Goal: Task Accomplishment & Management: Use online tool/utility

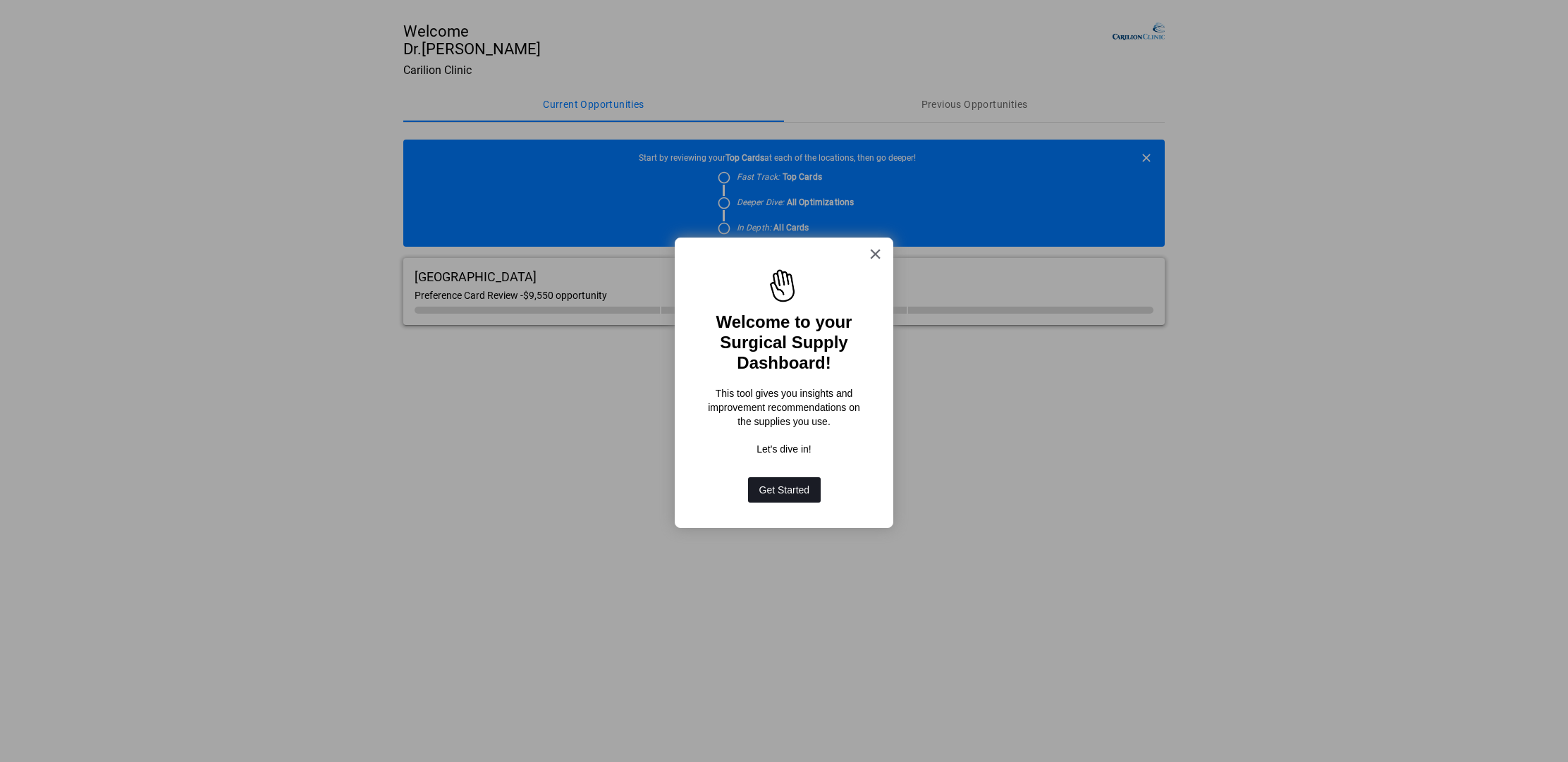
click at [796, 484] on button "Get Started" at bounding box center [785, 490] width 73 height 26
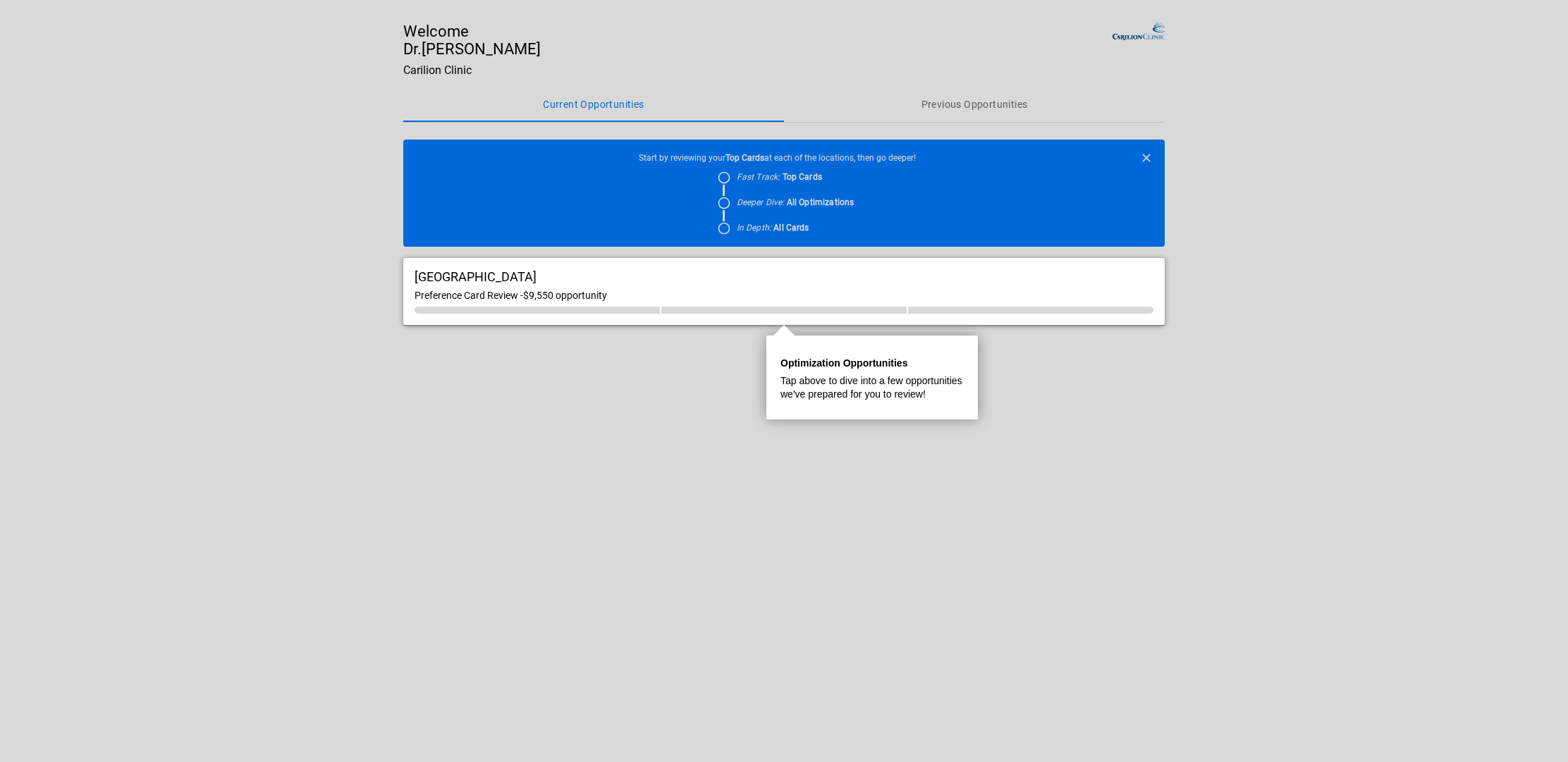
click at [694, 401] on div at bounding box center [783, 543] width 761 height 437
click at [569, 296] on span "$9,550 opportunity" at bounding box center [565, 295] width 84 height 11
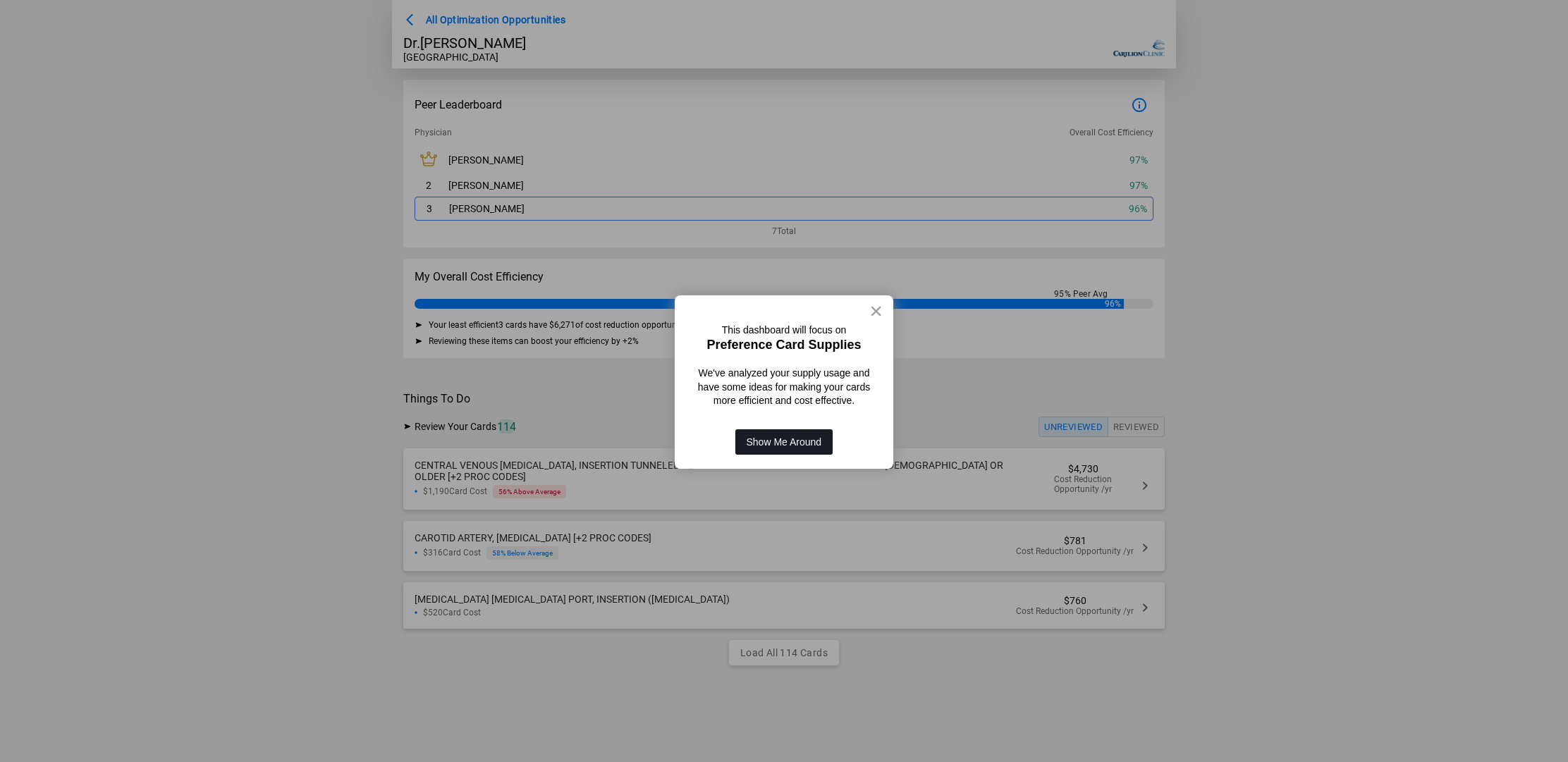
click at [779, 436] on button "Show Me Around" at bounding box center [784, 442] width 98 height 26
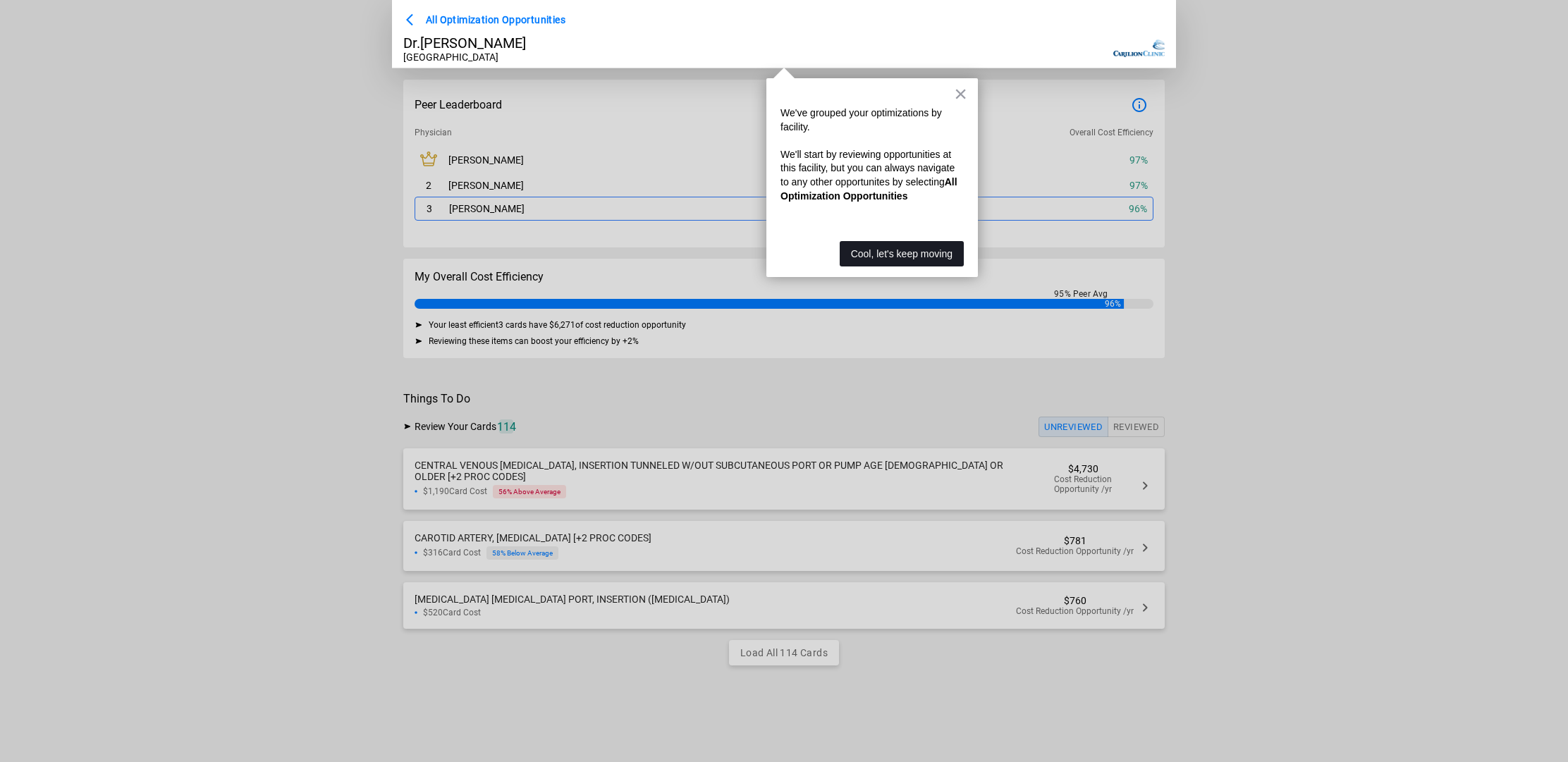
click at [867, 254] on button "Cool, let's keep moving" at bounding box center [901, 254] width 124 height 26
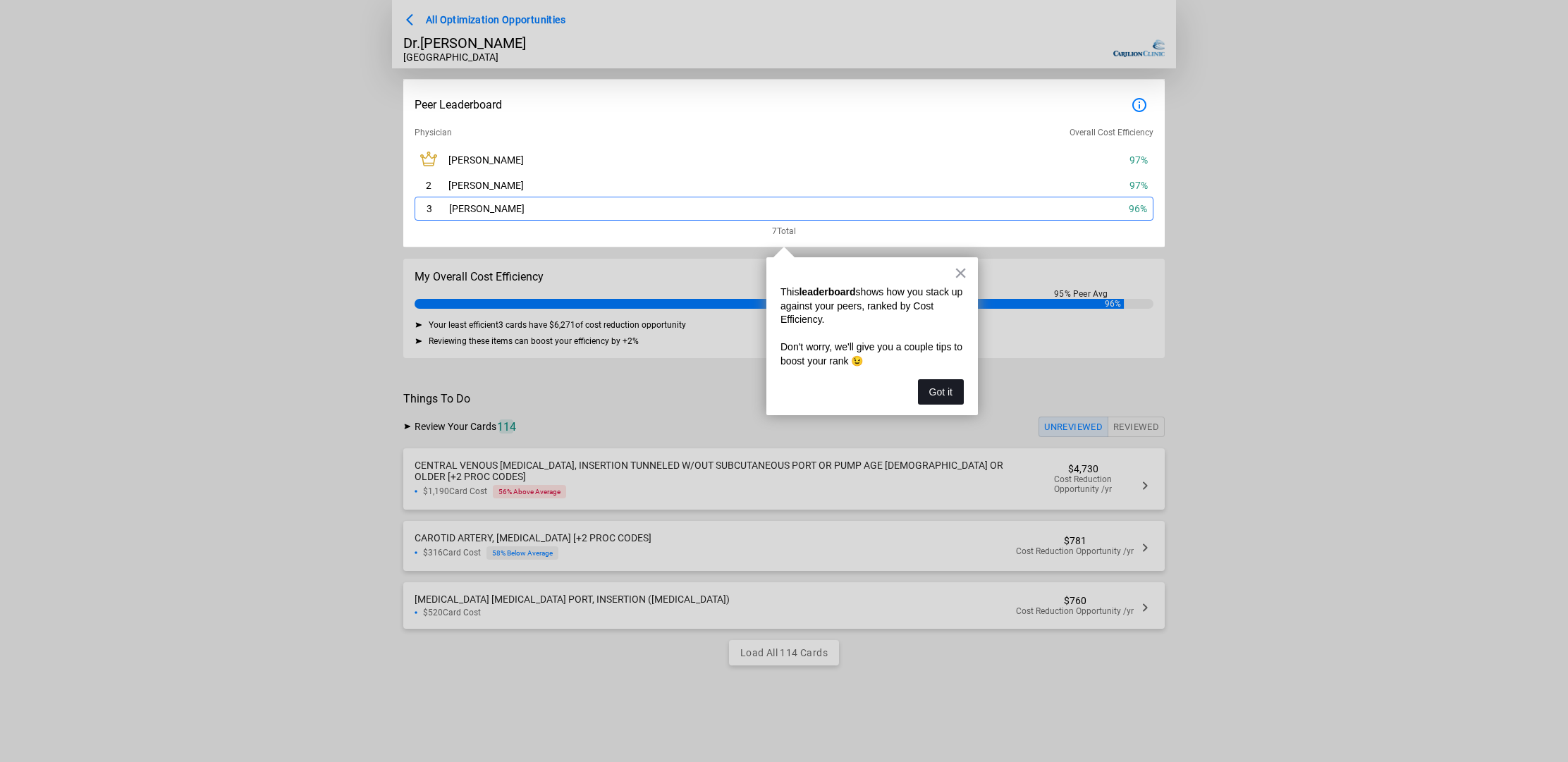
click at [949, 393] on button "Got it" at bounding box center [940, 392] width 46 height 26
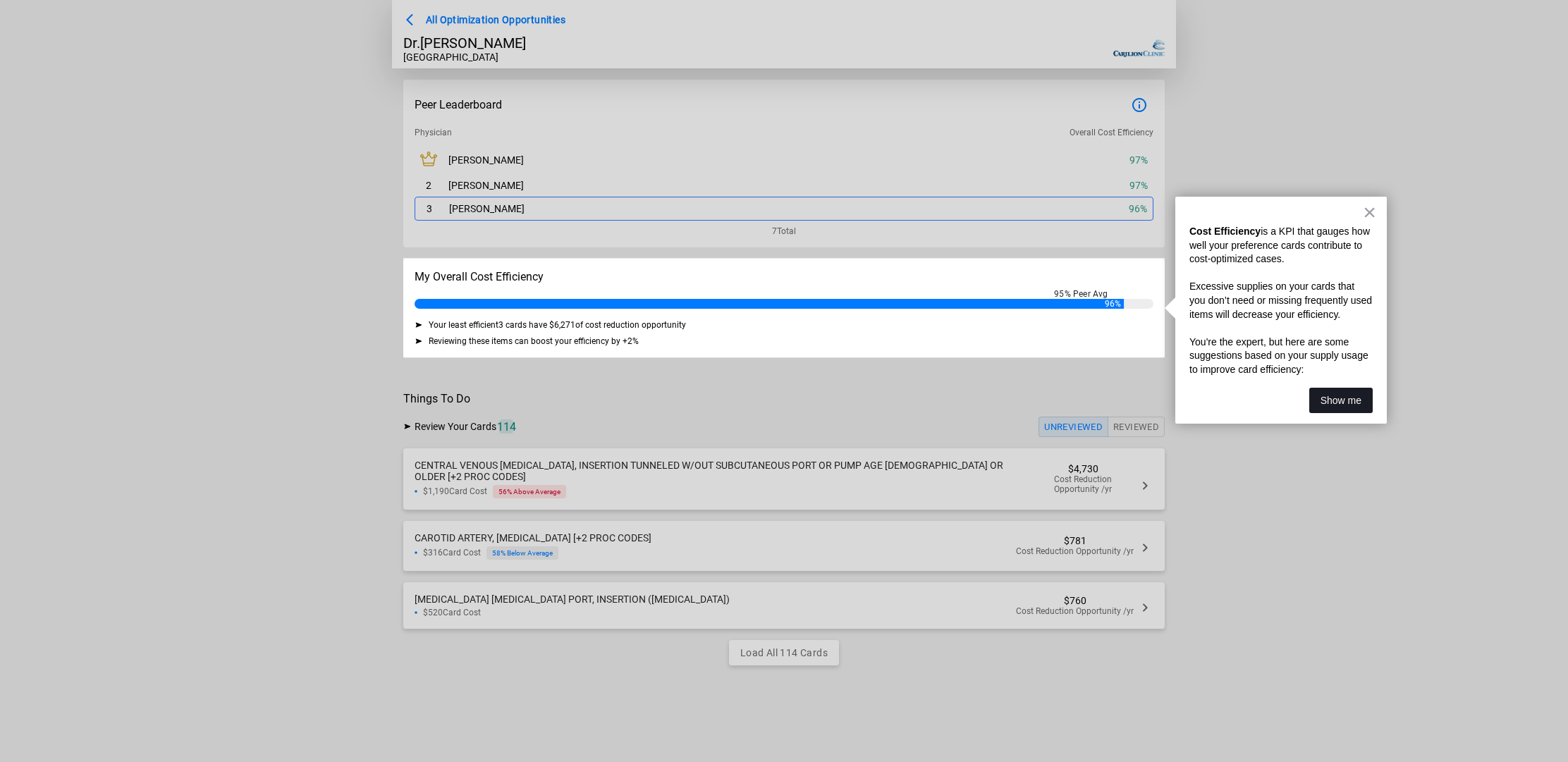
click at [1327, 392] on button "Show me" at bounding box center [1341, 401] width 63 height 26
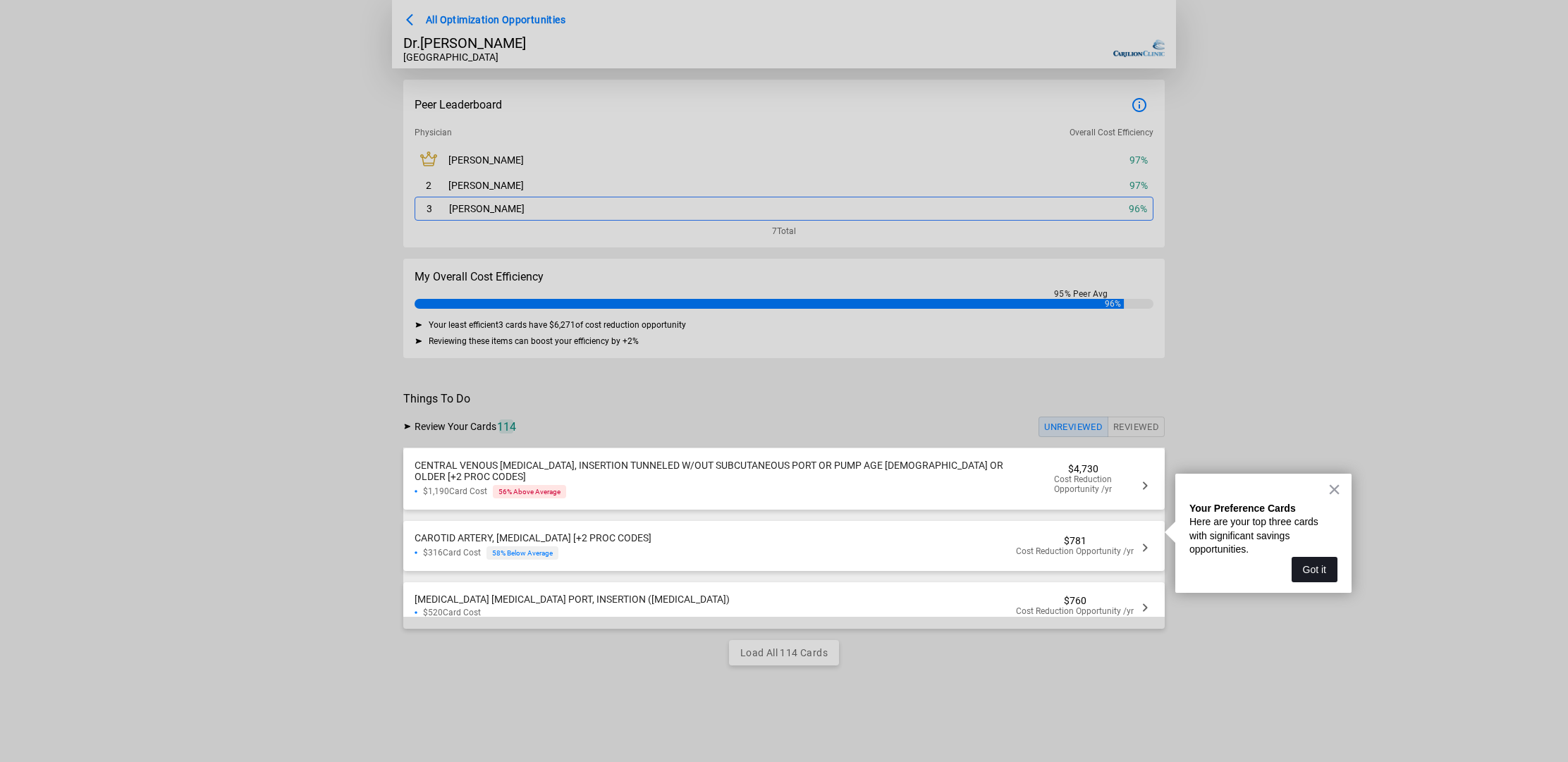
click at [1315, 572] on button "Got it" at bounding box center [1315, 570] width 46 height 26
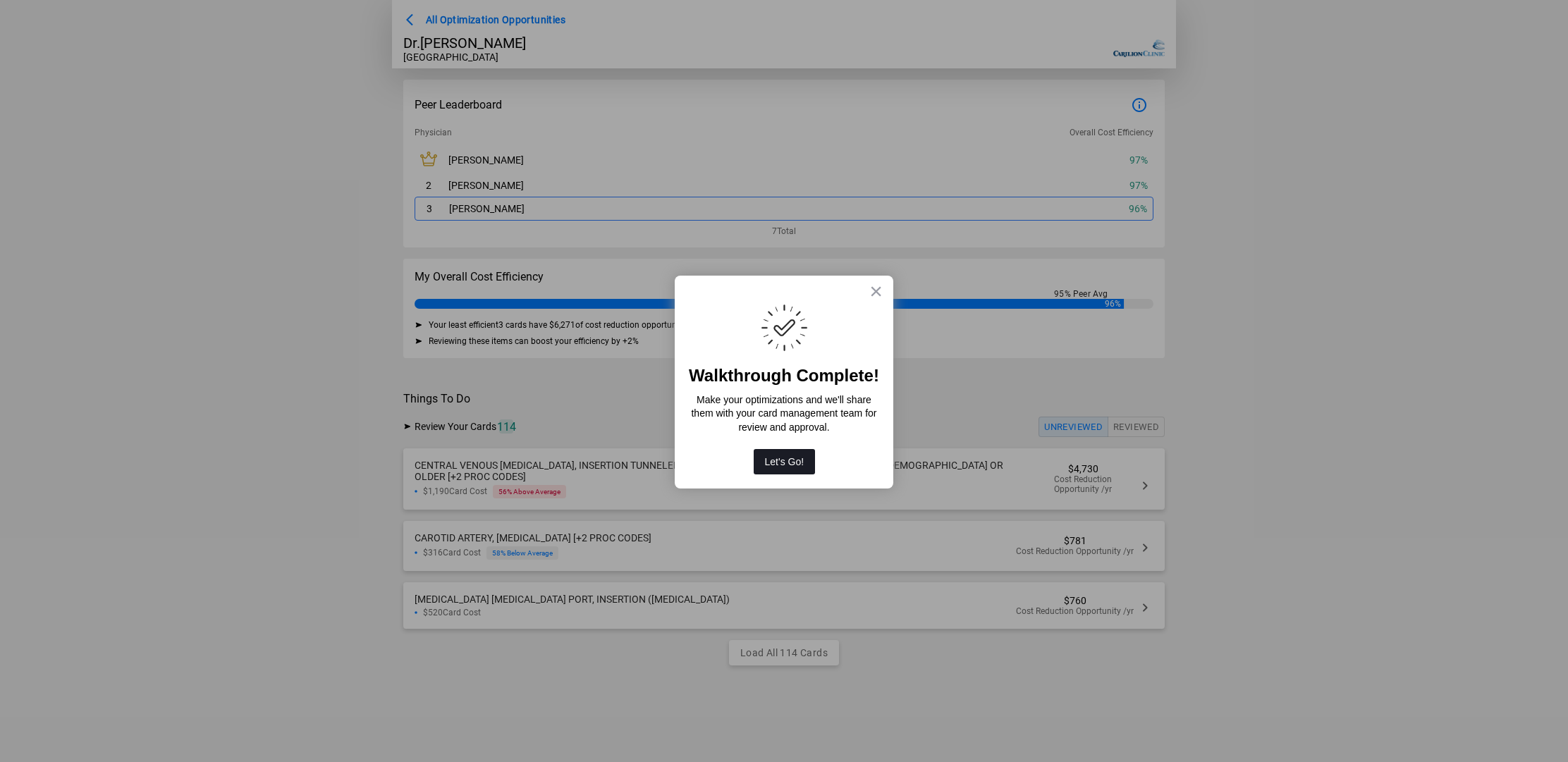
click at [782, 464] on button "Let's Go!" at bounding box center [784, 462] width 62 height 26
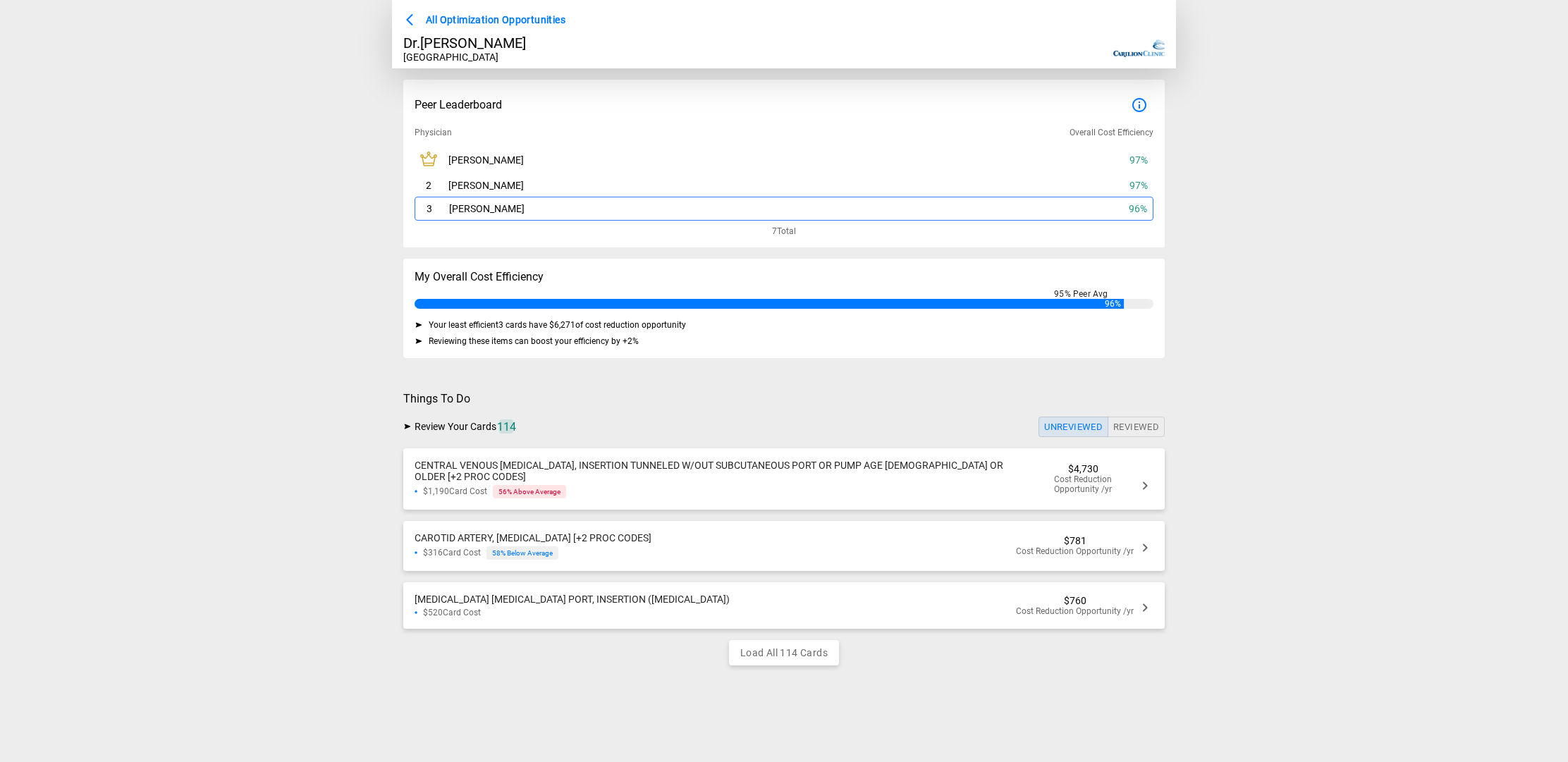
click at [1141, 539] on icon at bounding box center [1144, 547] width 17 height 17
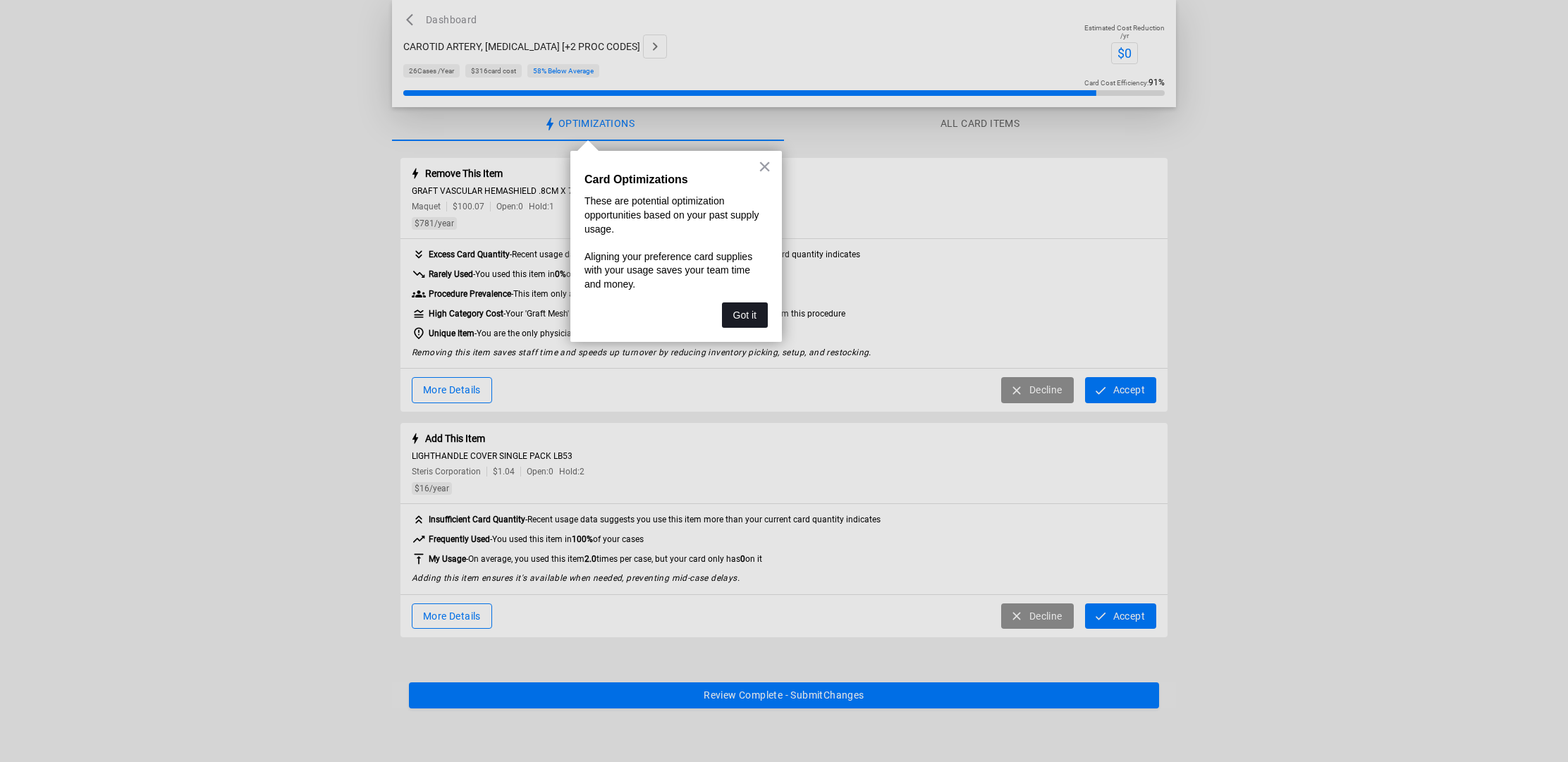
click at [763, 322] on button "Got it" at bounding box center [744, 316] width 46 height 26
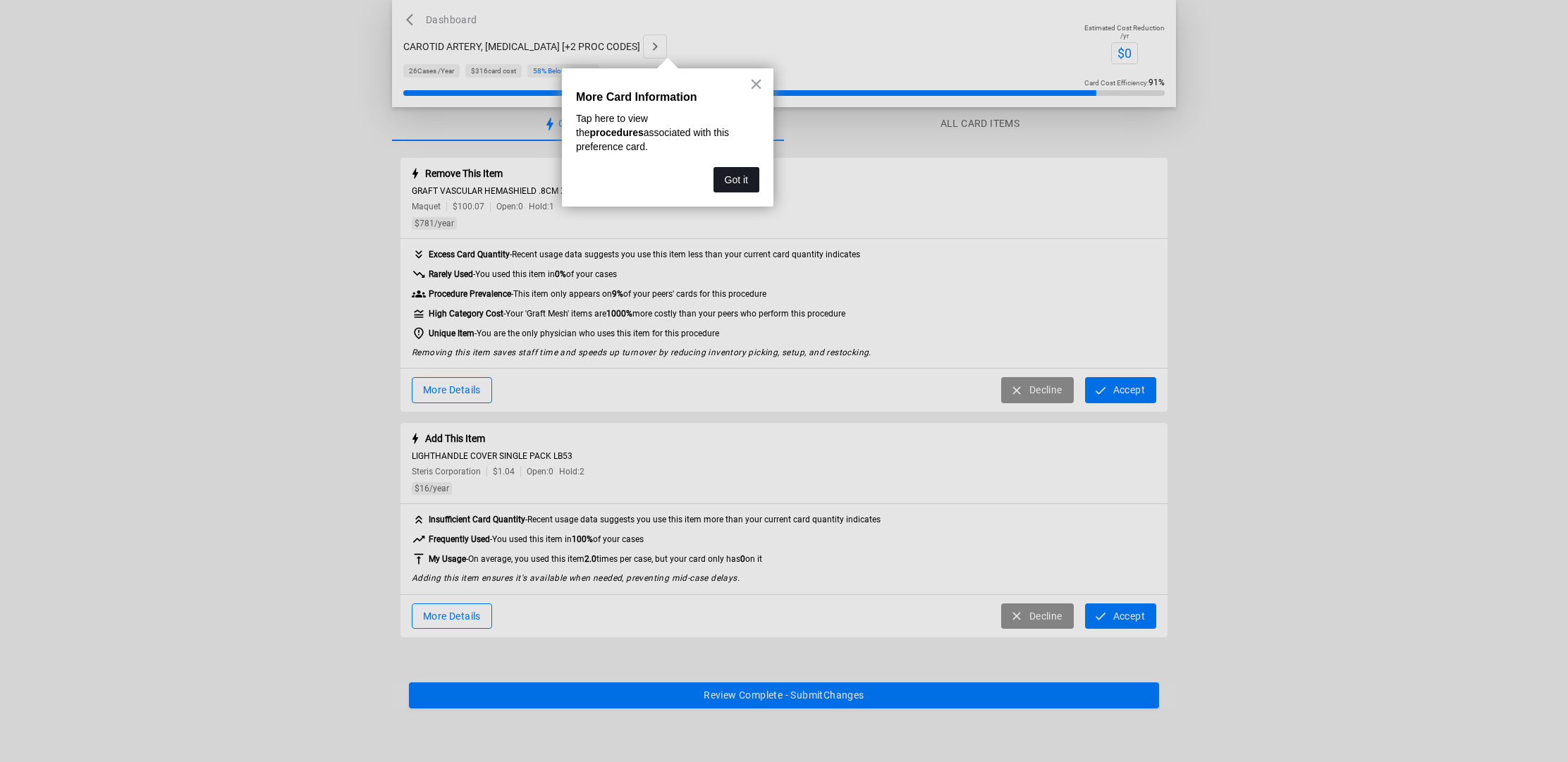
click at [735, 167] on button "Got it" at bounding box center [736, 180] width 46 height 26
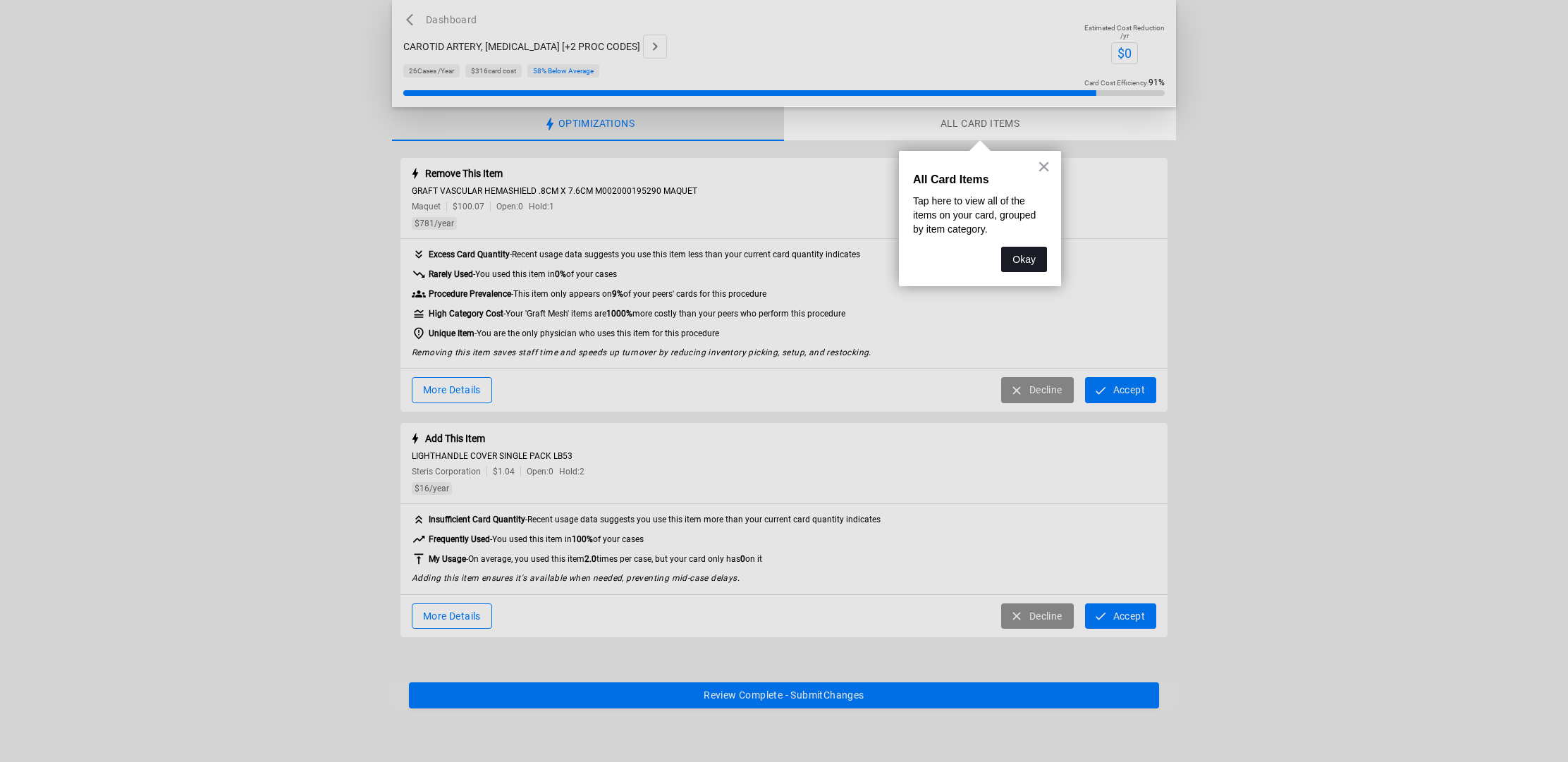
click at [1025, 257] on button "Okay" at bounding box center [1024, 259] width 46 height 26
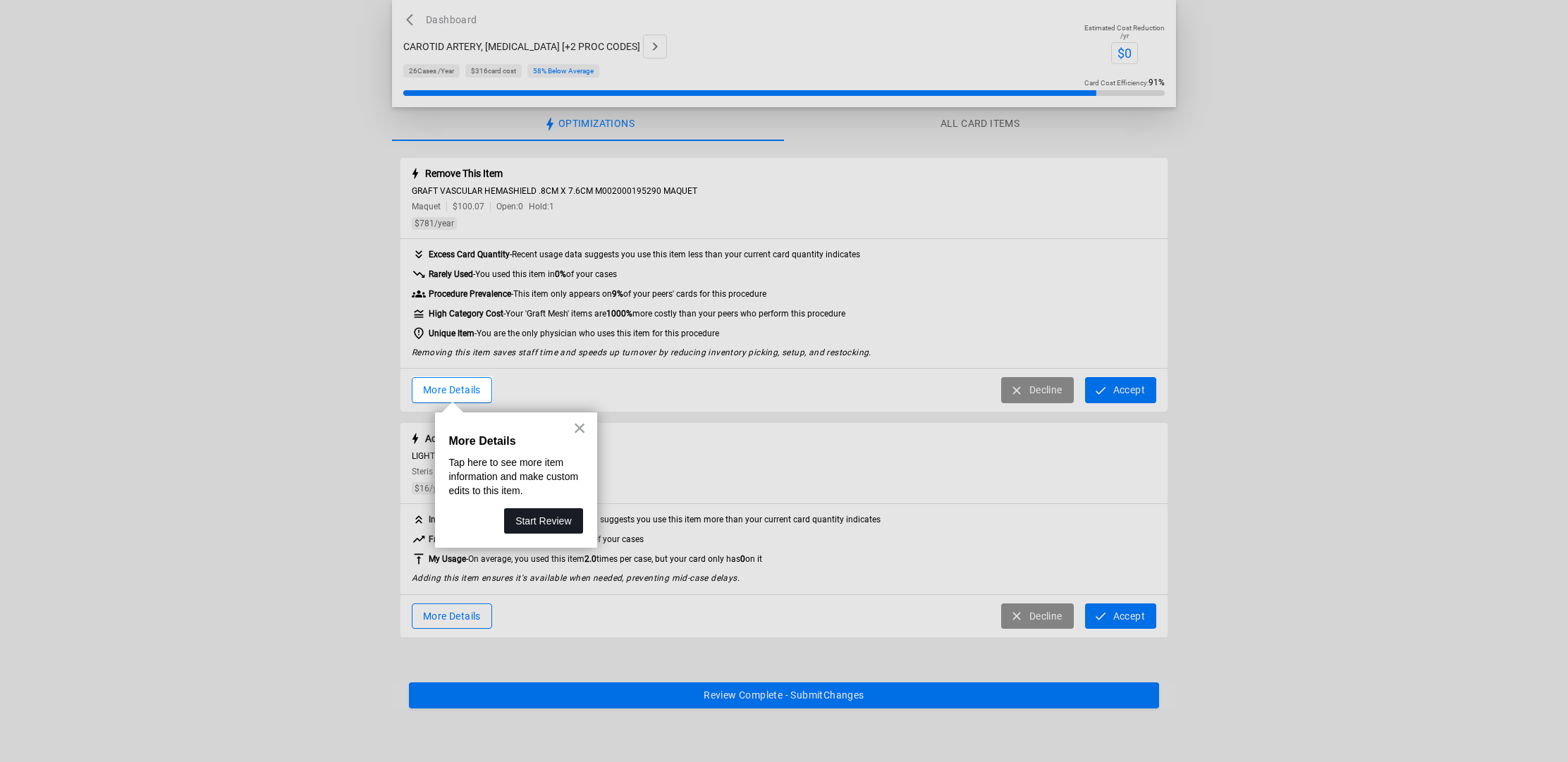
click at [560, 528] on button "Start Review" at bounding box center [542, 522] width 78 height 26
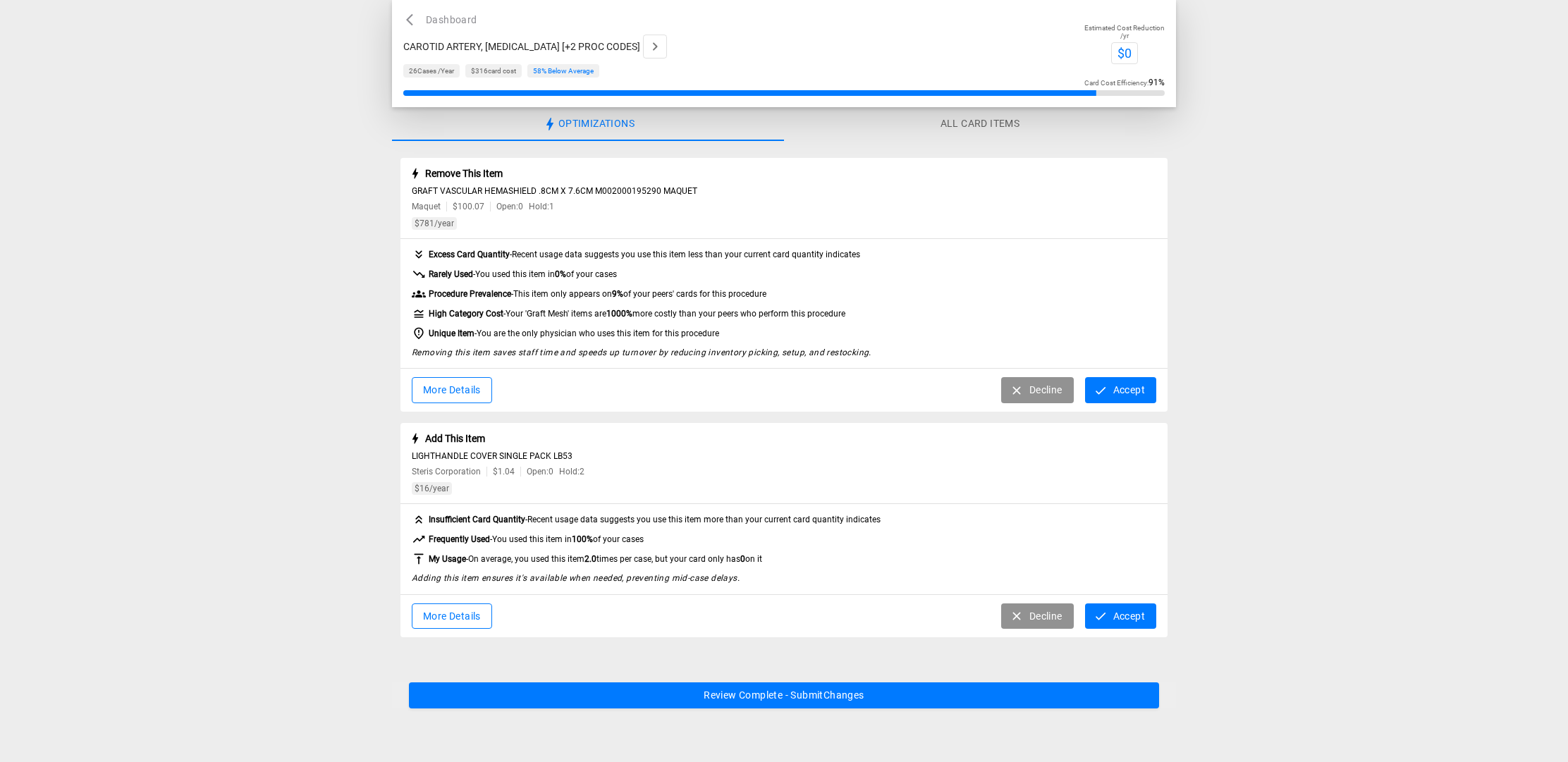
click at [478, 398] on button "More Details" at bounding box center [451, 390] width 80 height 26
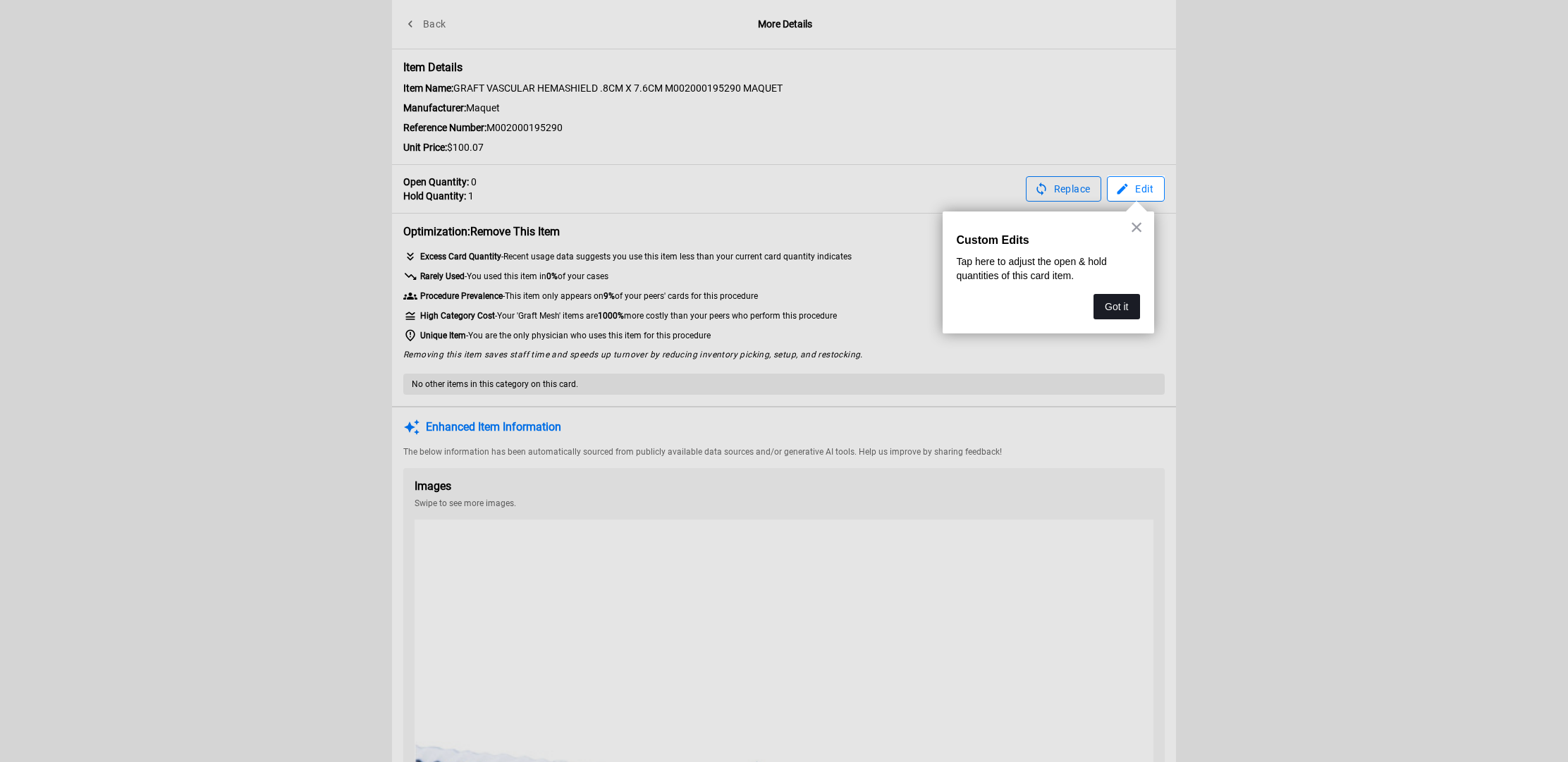
click at [1126, 297] on button "Got it" at bounding box center [1117, 307] width 46 height 26
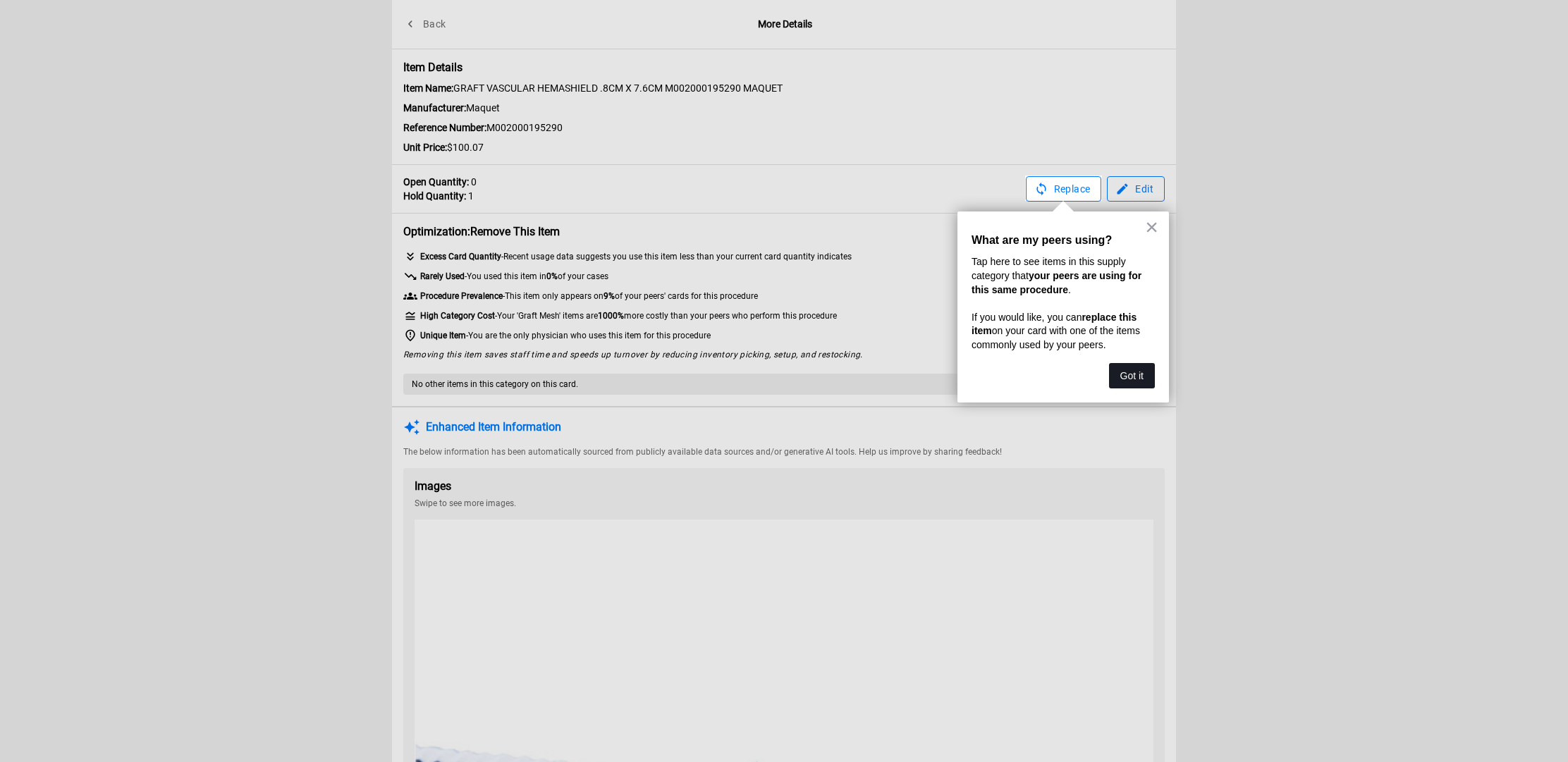
click at [1144, 372] on button "Got it" at bounding box center [1131, 376] width 46 height 26
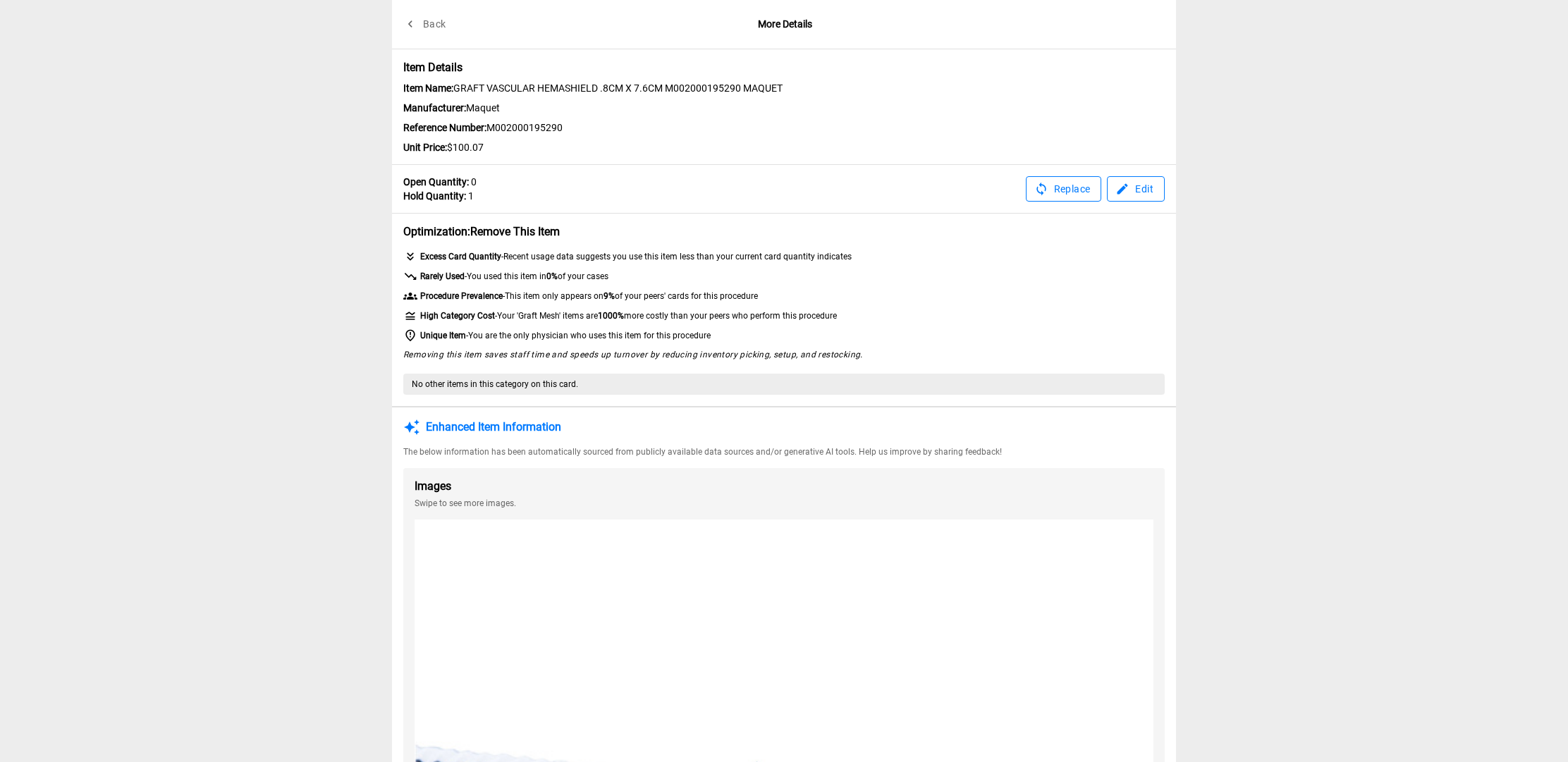
click at [1143, 184] on button "Edit" at bounding box center [1135, 189] width 57 height 26
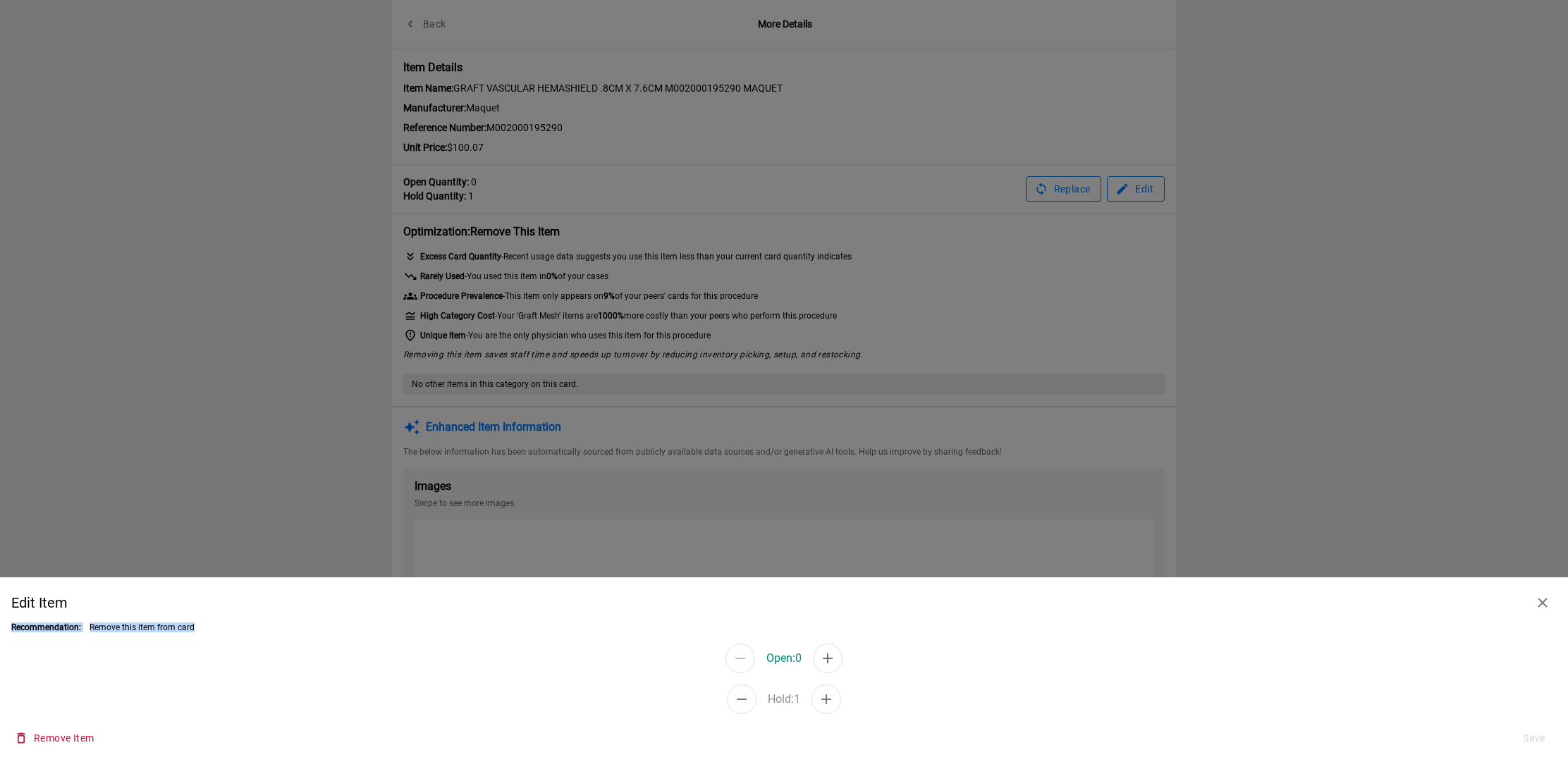
drag, startPoint x: 1001, startPoint y: 626, endPoint x: 997, endPoint y: 589, distance: 37.2
click at [997, 589] on div "Edit Item Recommendation: Remove this item from card" at bounding box center [783, 611] width 1545 height 44
click at [1117, 447] on div at bounding box center [784, 381] width 1568 height 762
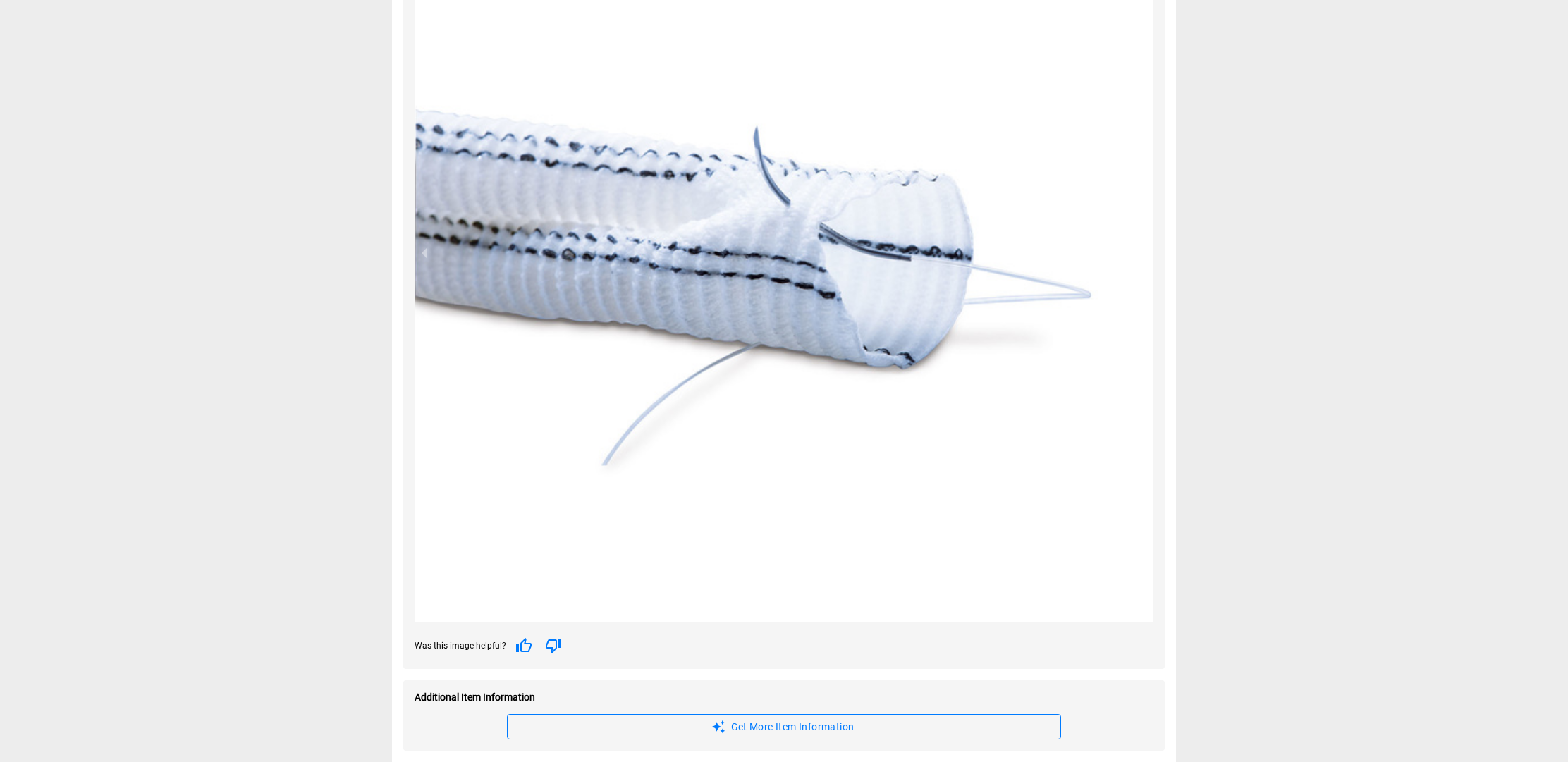
scroll to position [635, 0]
click at [548, 643] on icon "button" at bounding box center [553, 646] width 17 height 17
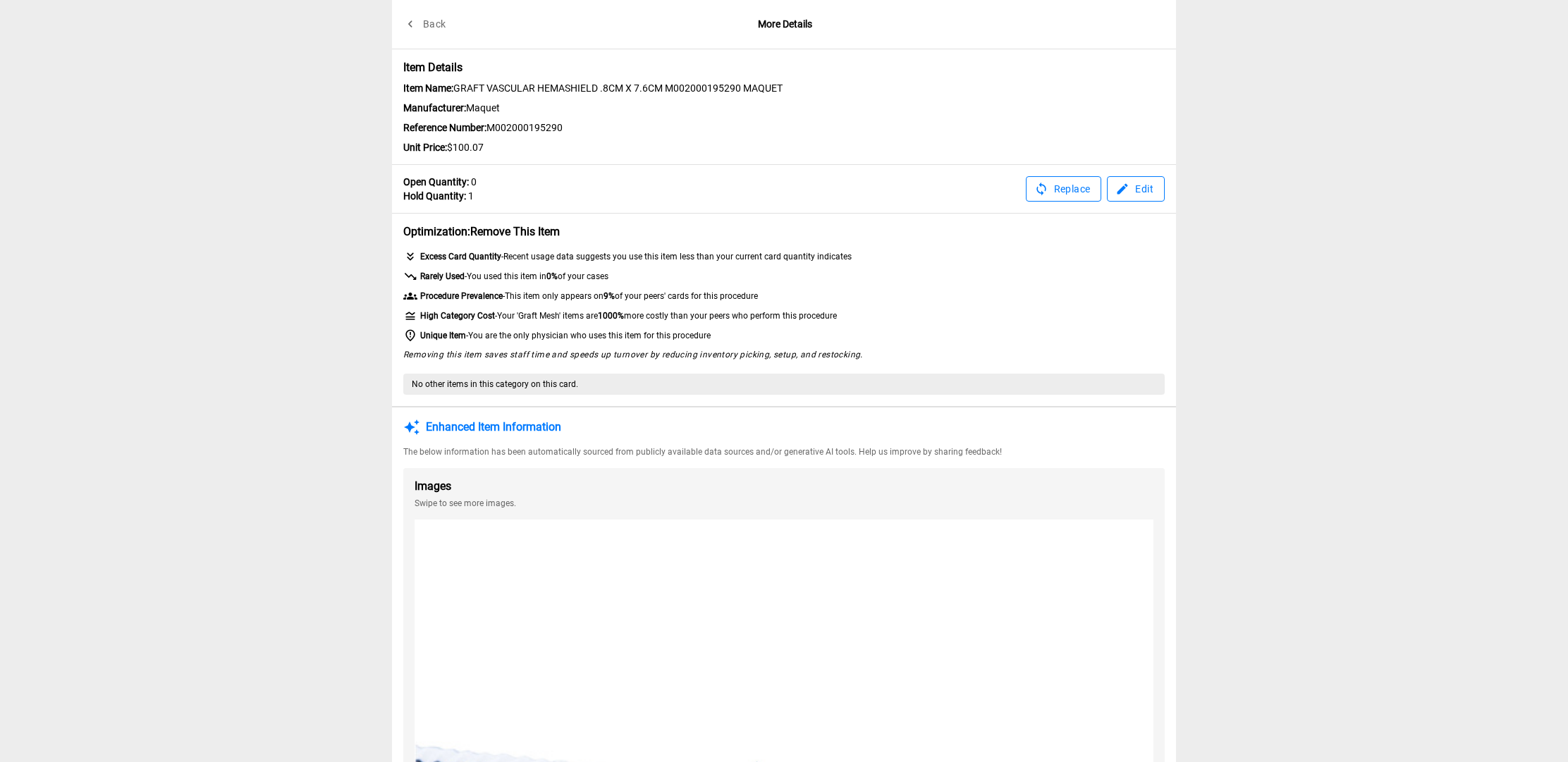
scroll to position [0, 0]
click at [433, 26] on button "Back" at bounding box center [426, 24] width 46 height 26
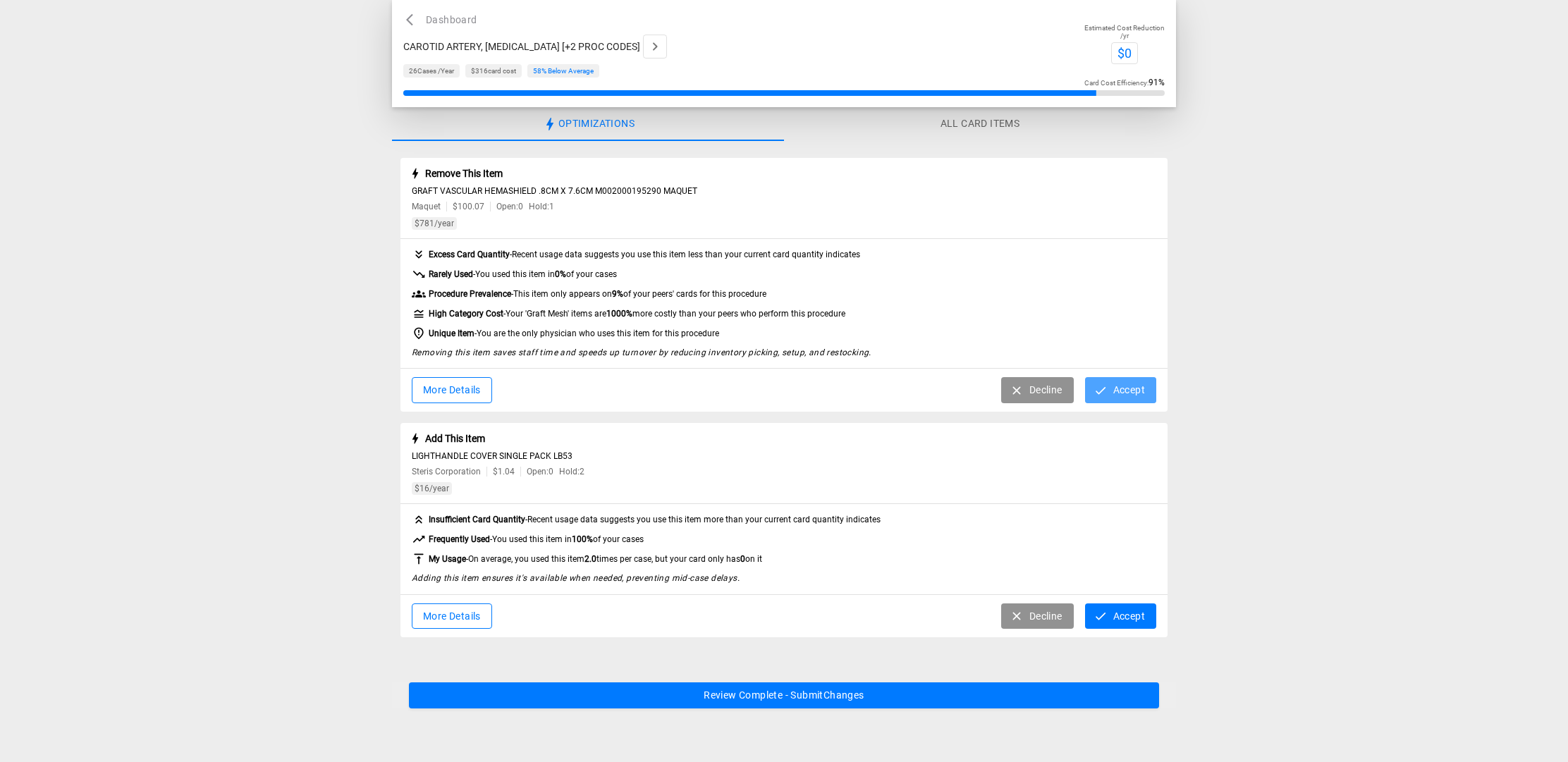
click at [1122, 394] on button "Accept" at bounding box center [1121, 390] width 71 height 26
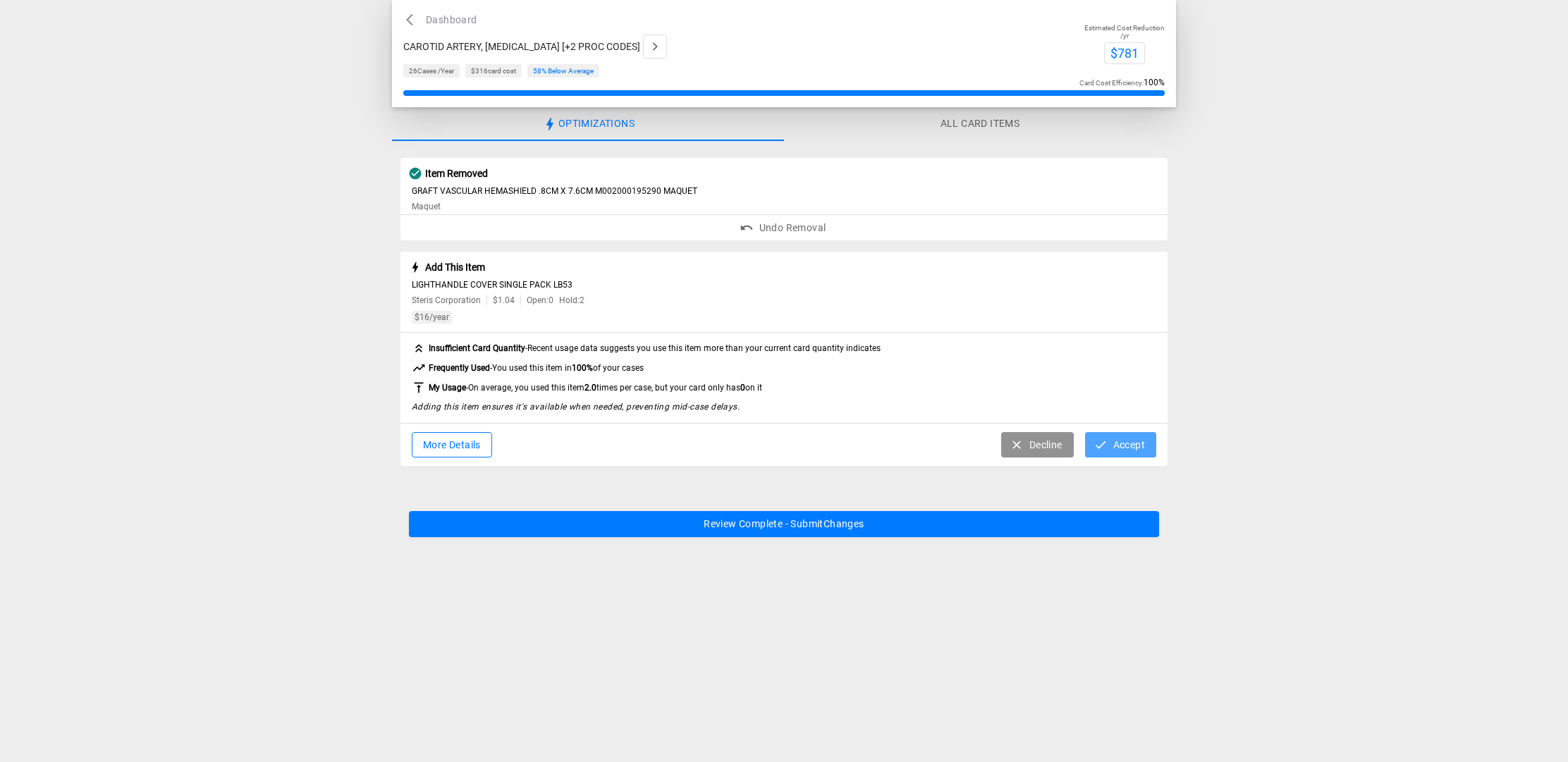
click at [1128, 442] on button "Accept" at bounding box center [1121, 445] width 71 height 26
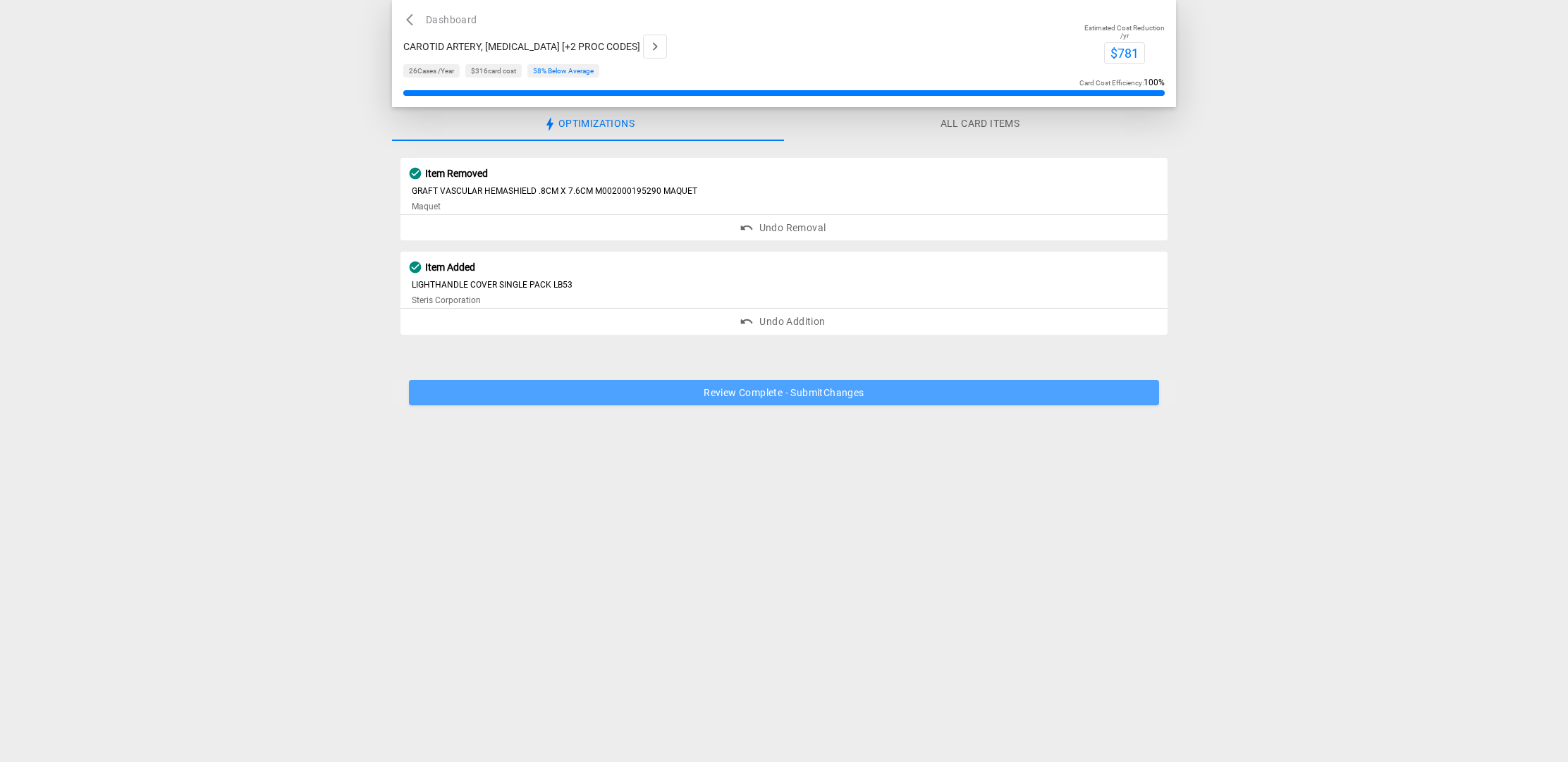
click at [943, 393] on button "Review Complete - Submit Changes" at bounding box center [784, 393] width 750 height 26
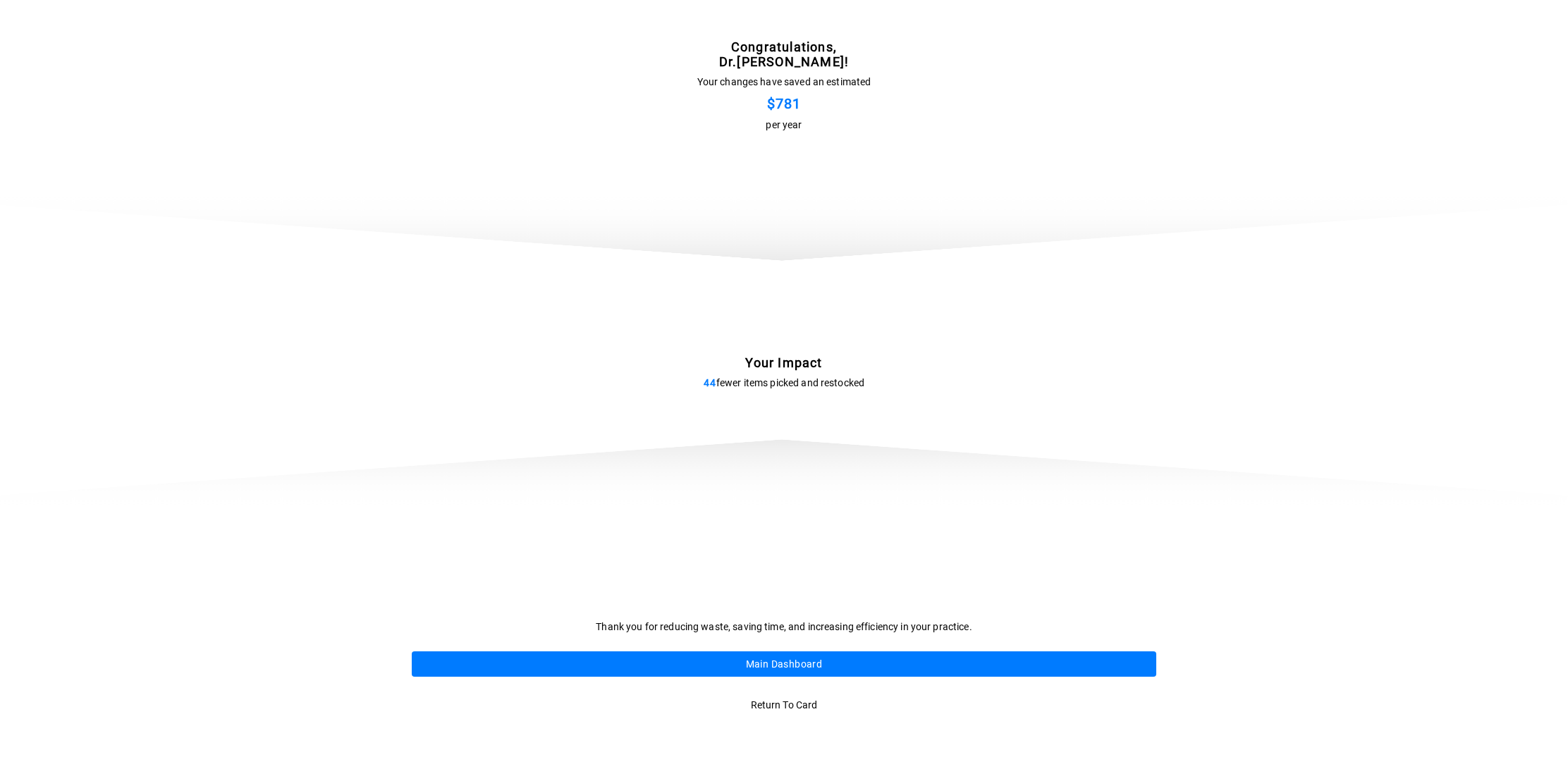
click at [848, 660] on button "Main Dashboard" at bounding box center [784, 664] width 744 height 26
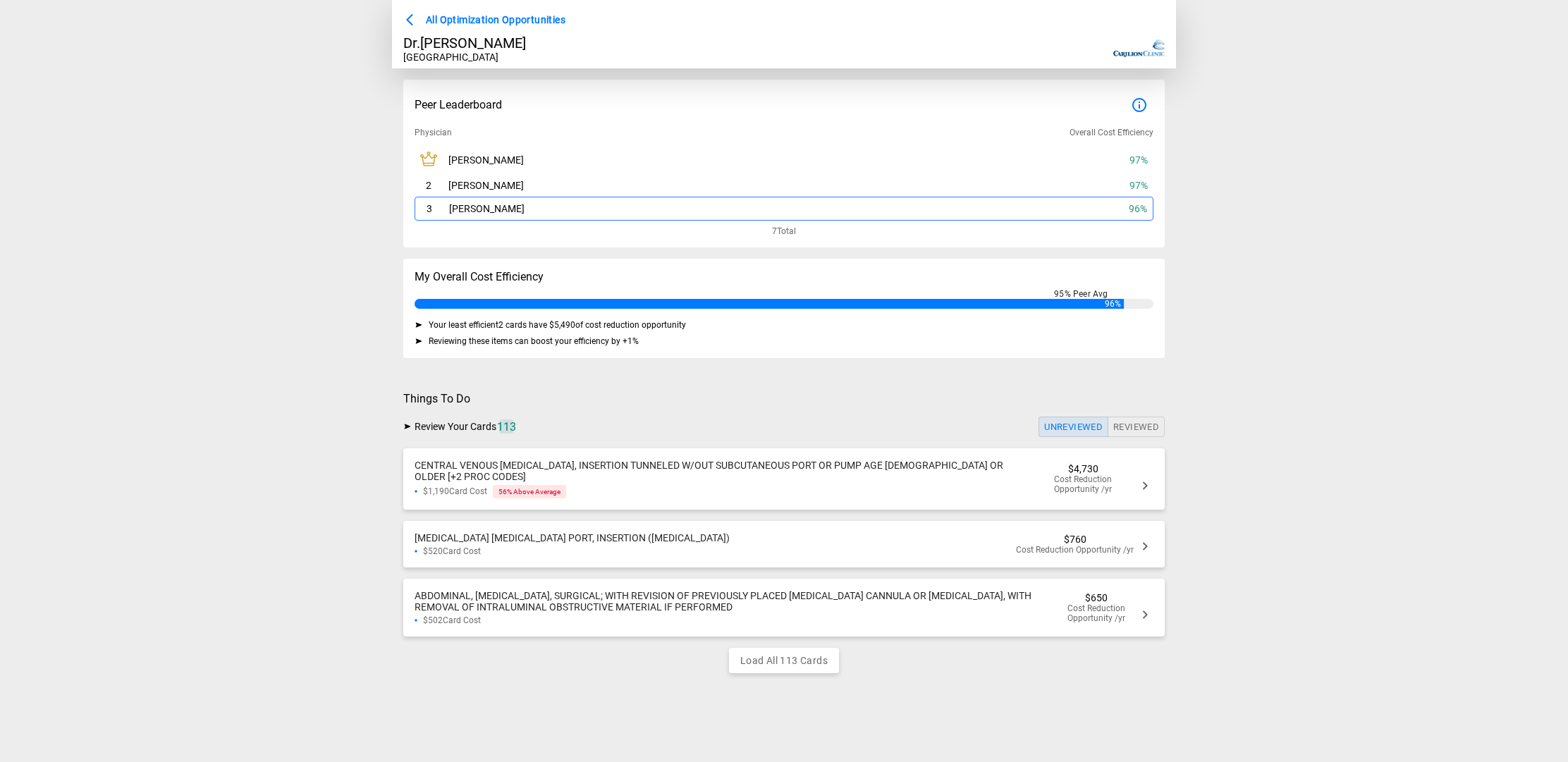
click at [1143, 477] on icon at bounding box center [1144, 485] width 17 height 17
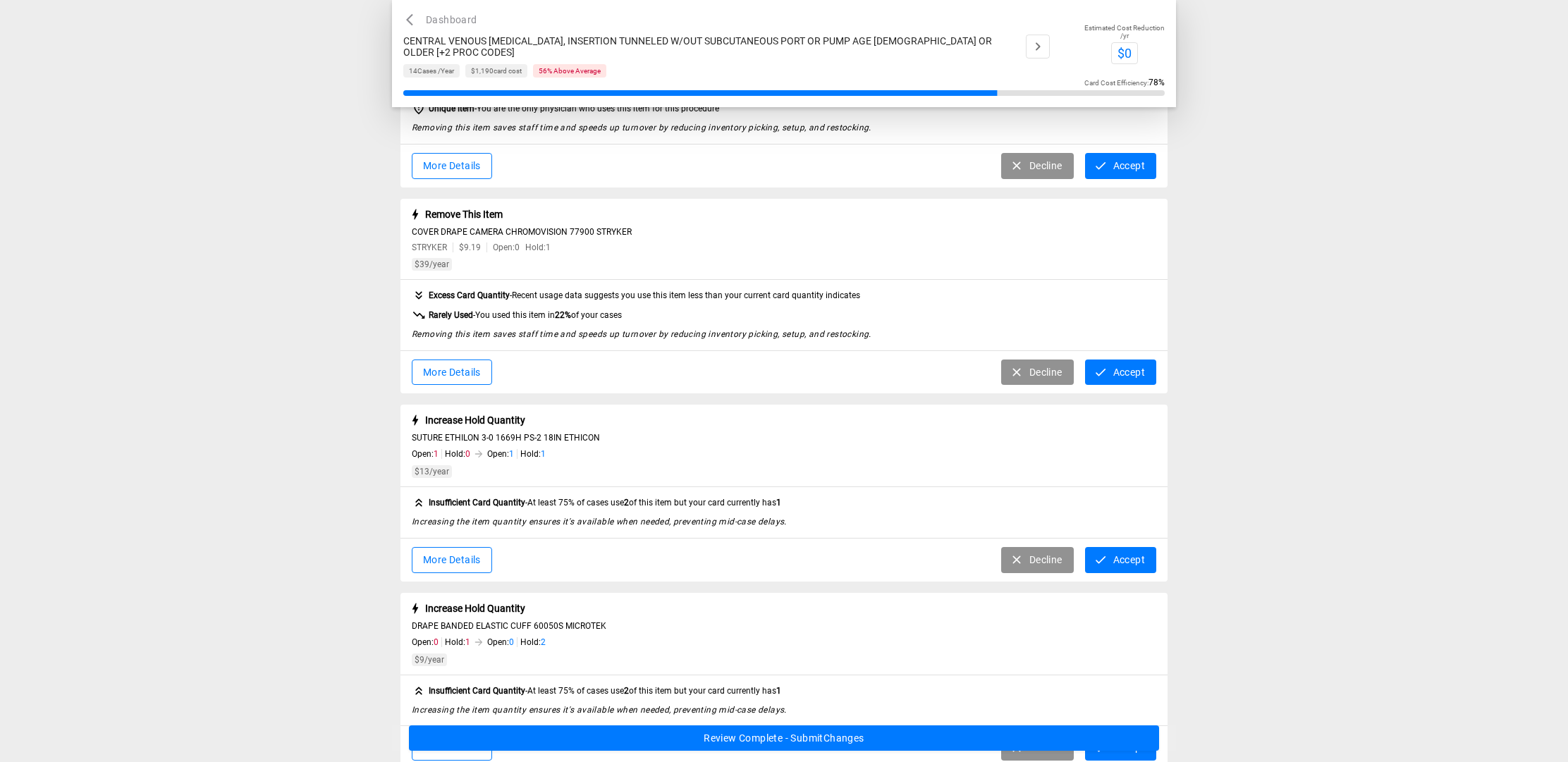
scroll to position [675, 0]
click at [467, 557] on button "More Details" at bounding box center [451, 560] width 80 height 26
